Goal: Transaction & Acquisition: Purchase product/service

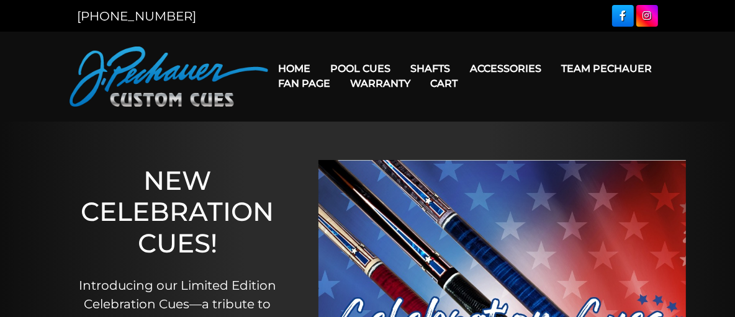
click at [382, 68] on link "Warranty" at bounding box center [380, 84] width 80 height 32
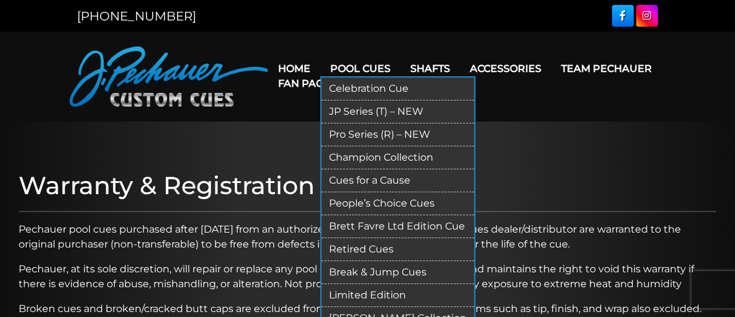
click at [368, 66] on link "Pool Cues" at bounding box center [360, 69] width 80 height 32
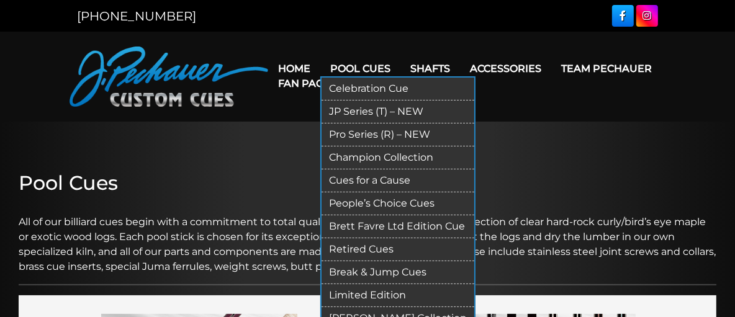
click at [356, 132] on link "Pro Series (R) – NEW" at bounding box center [397, 134] width 153 height 23
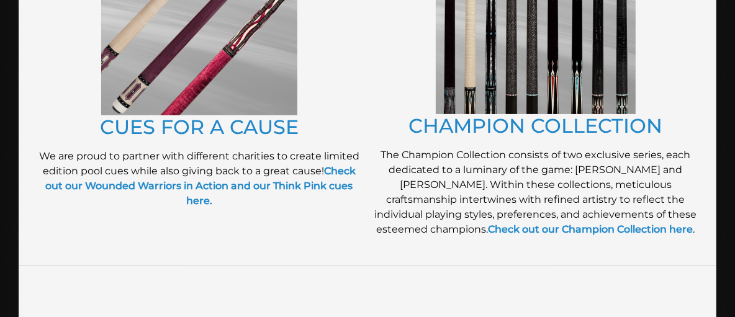
scroll to position [394, 0]
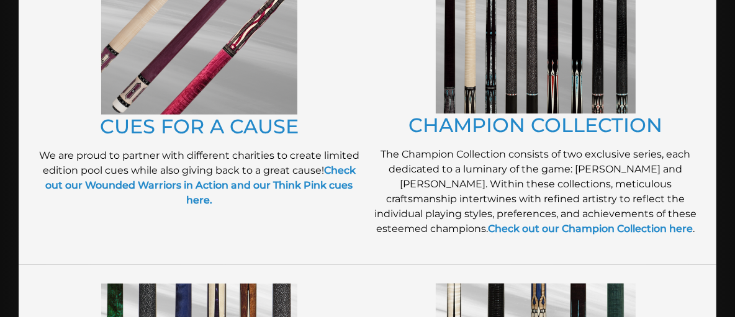
click at [500, 76] on img at bounding box center [536, 17] width 200 height 194
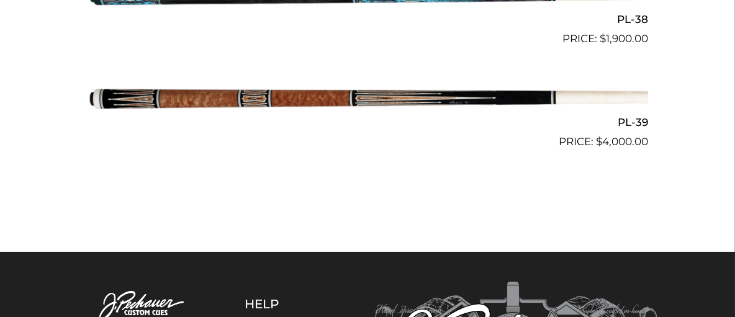
scroll to position [3351, 0]
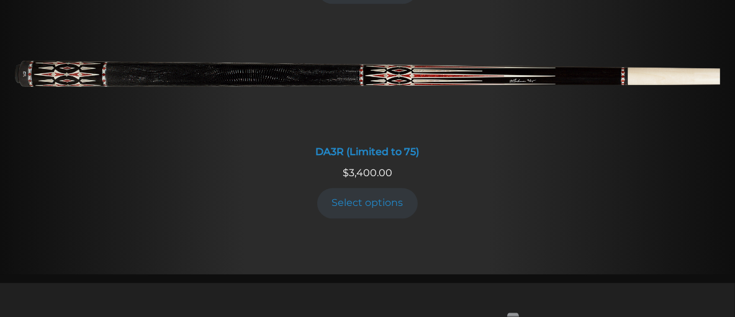
scroll to position [2270, 0]
